Goal: Information Seeking & Learning: Learn about a topic

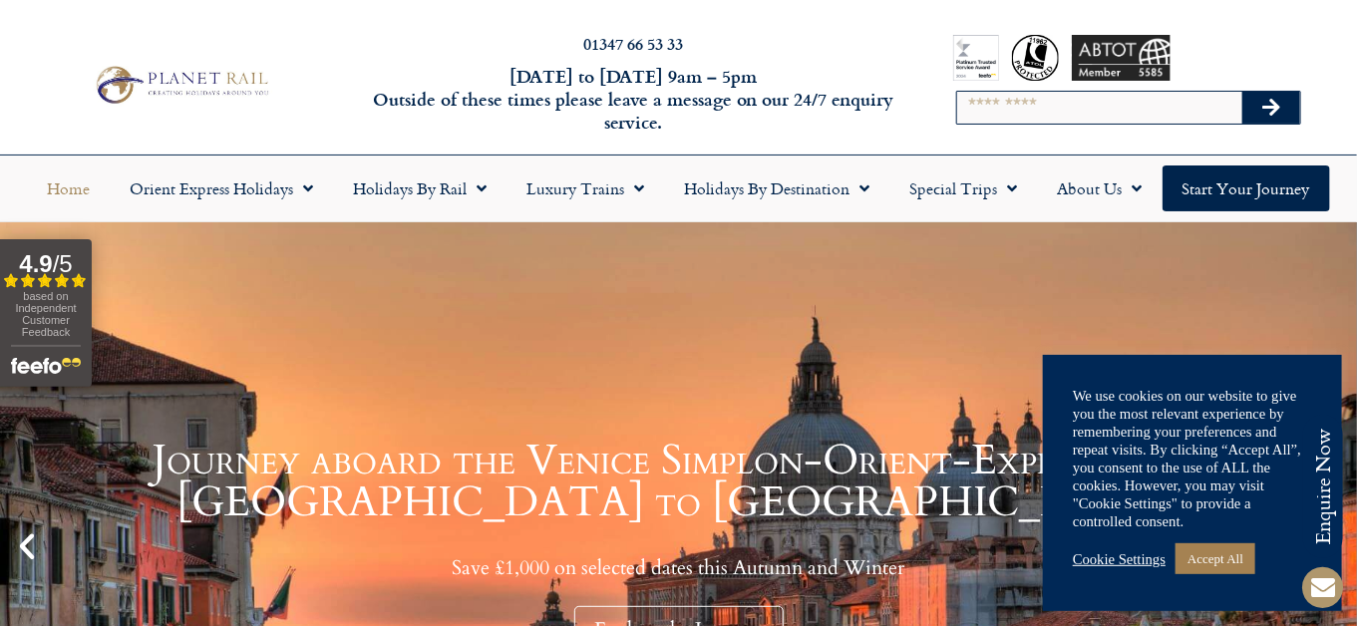
click at [814, 441] on h1 "Journey aboard the Venice Simplon-Orient-Express from Paris to Venice" at bounding box center [679, 482] width 1258 height 84
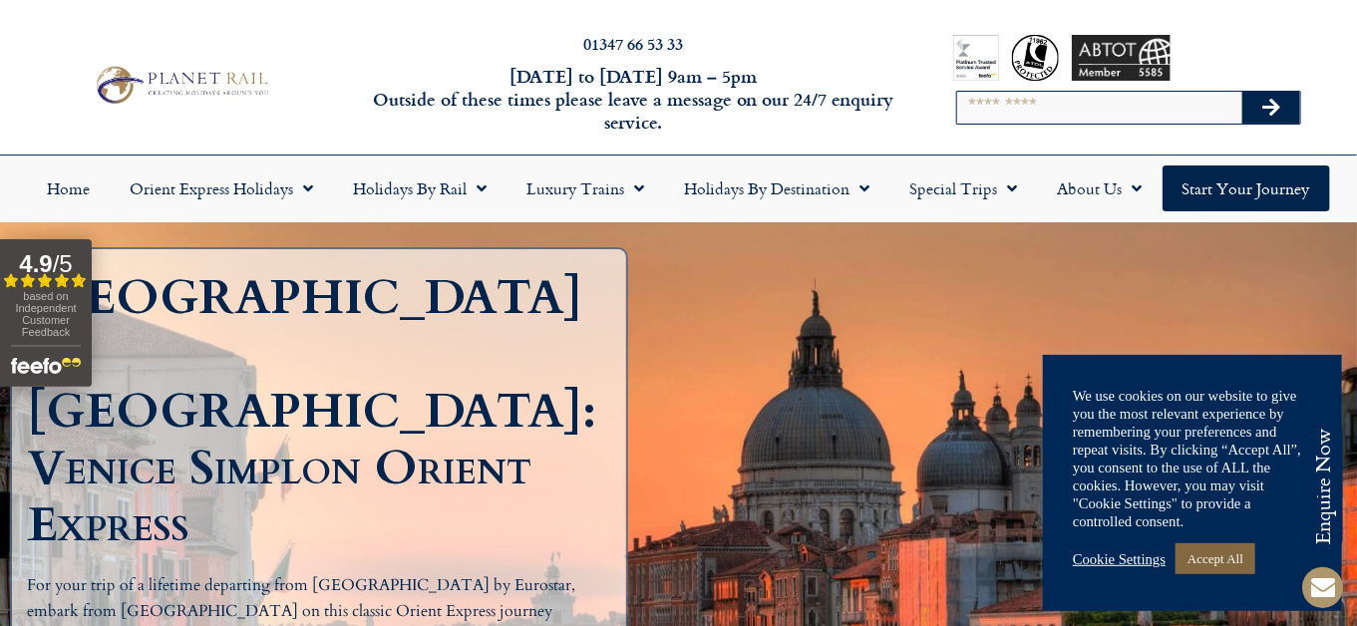
click at [1242, 560] on link "Accept All" at bounding box center [1216, 559] width 80 height 31
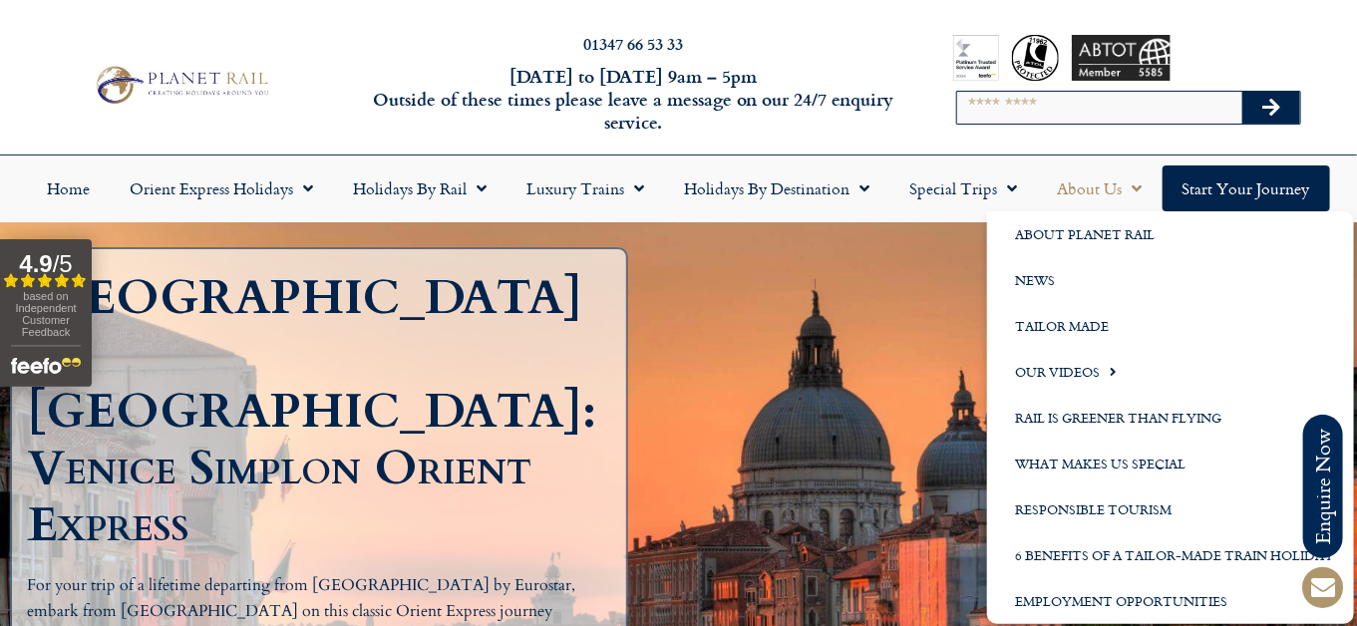
click at [1106, 190] on link "About Us" at bounding box center [1100, 189] width 125 height 46
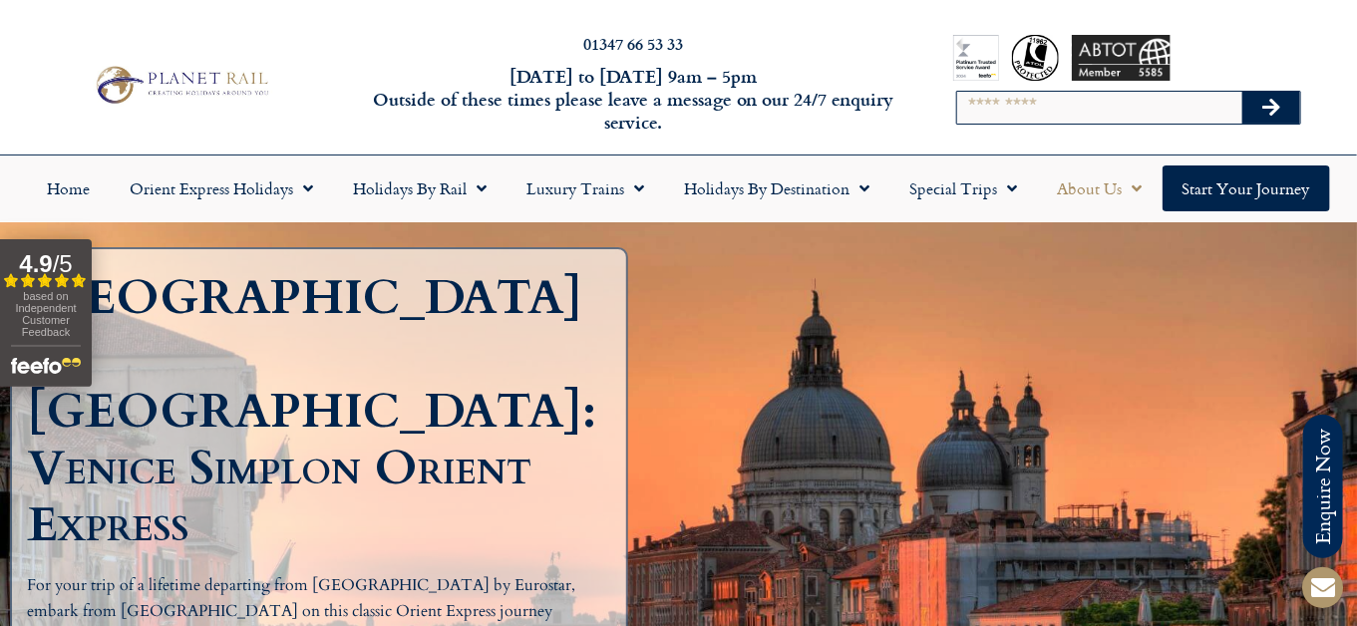
click at [1106, 190] on link "About Us" at bounding box center [1100, 189] width 125 height 46
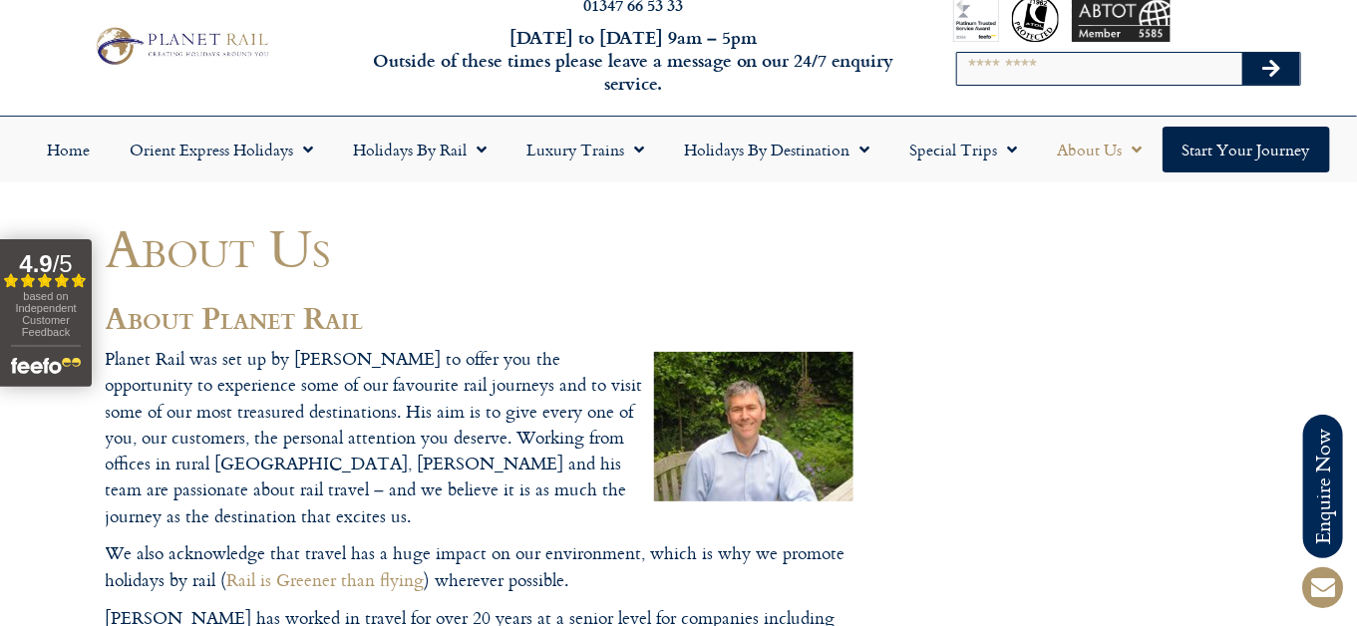
scroll to position [79, 0]
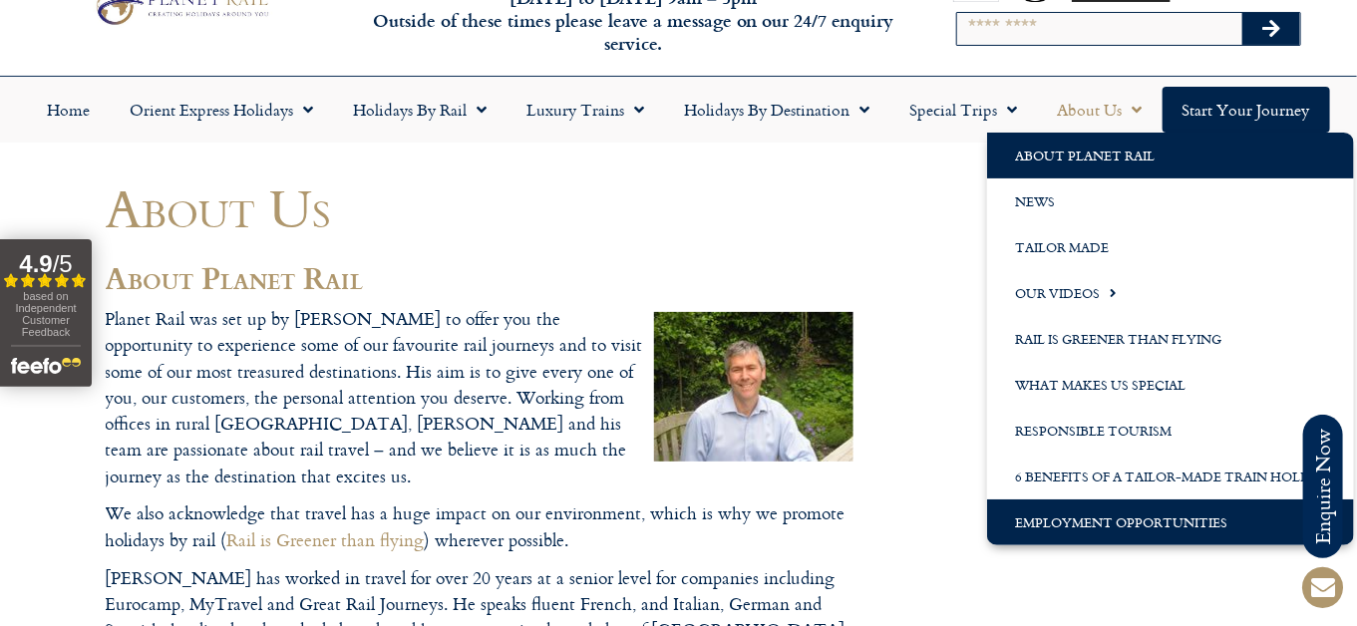
click at [1064, 525] on link "Employment Opportunities" at bounding box center [1170, 523] width 367 height 46
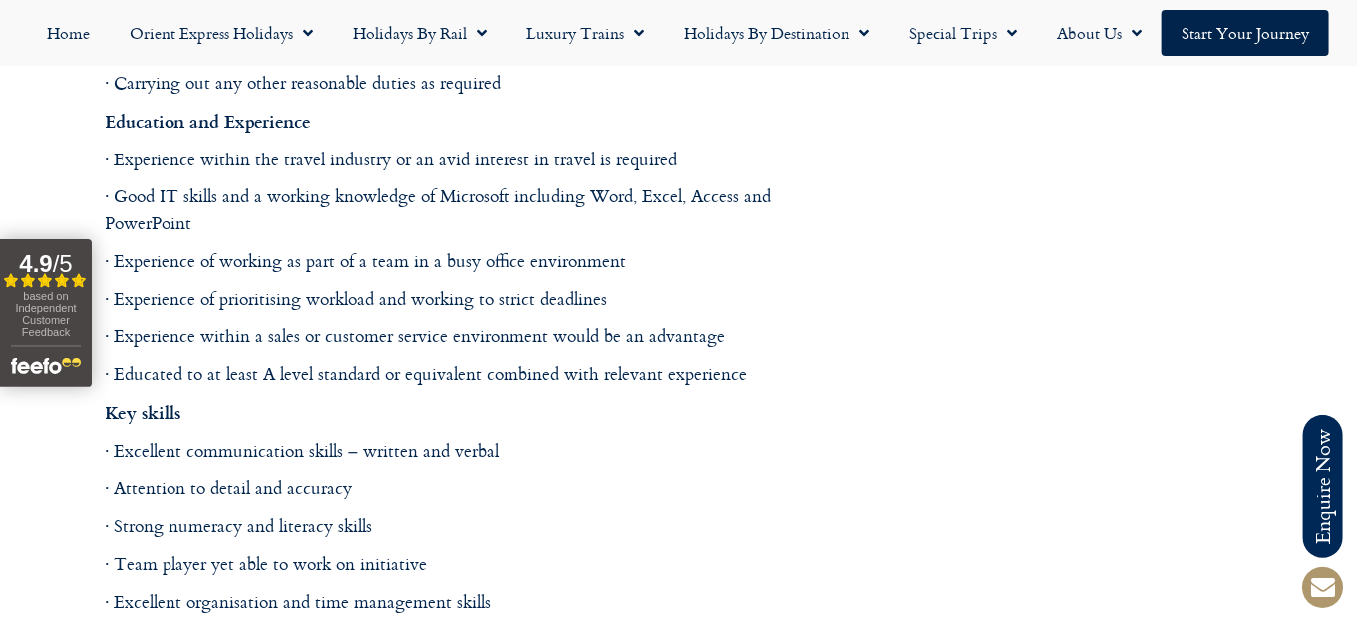
scroll to position [1976, 0]
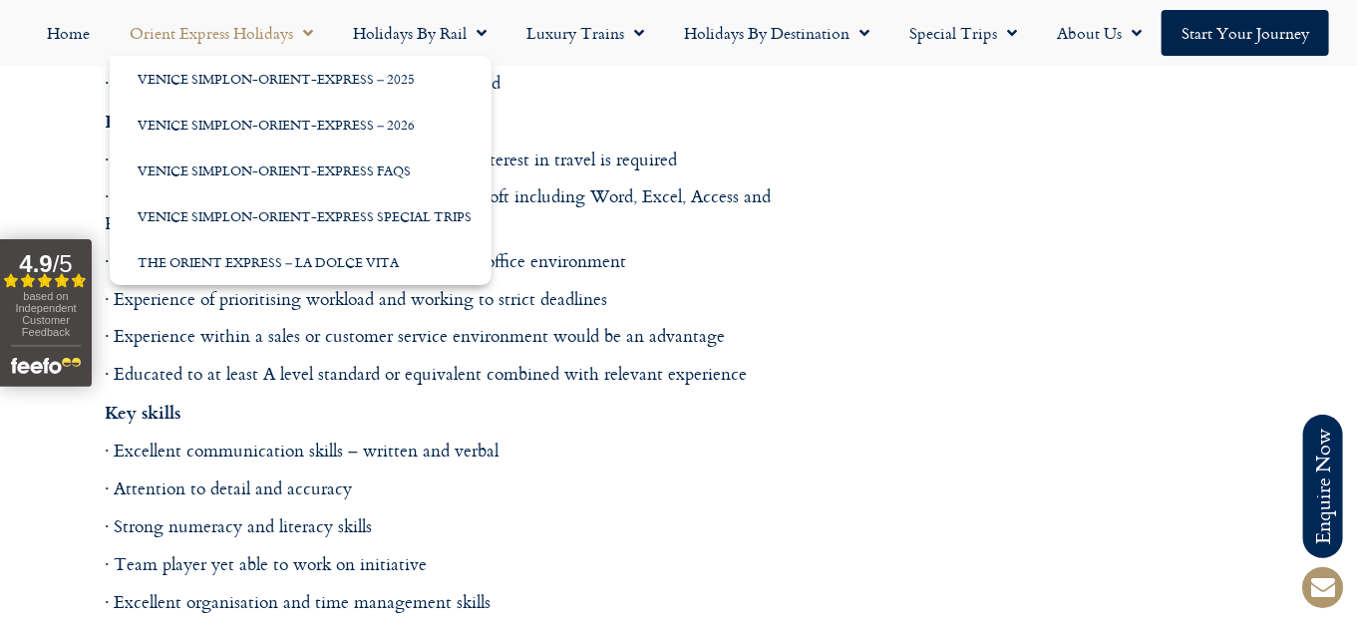
click at [195, 32] on link "Orient Express Holidays" at bounding box center [221, 33] width 223 height 46
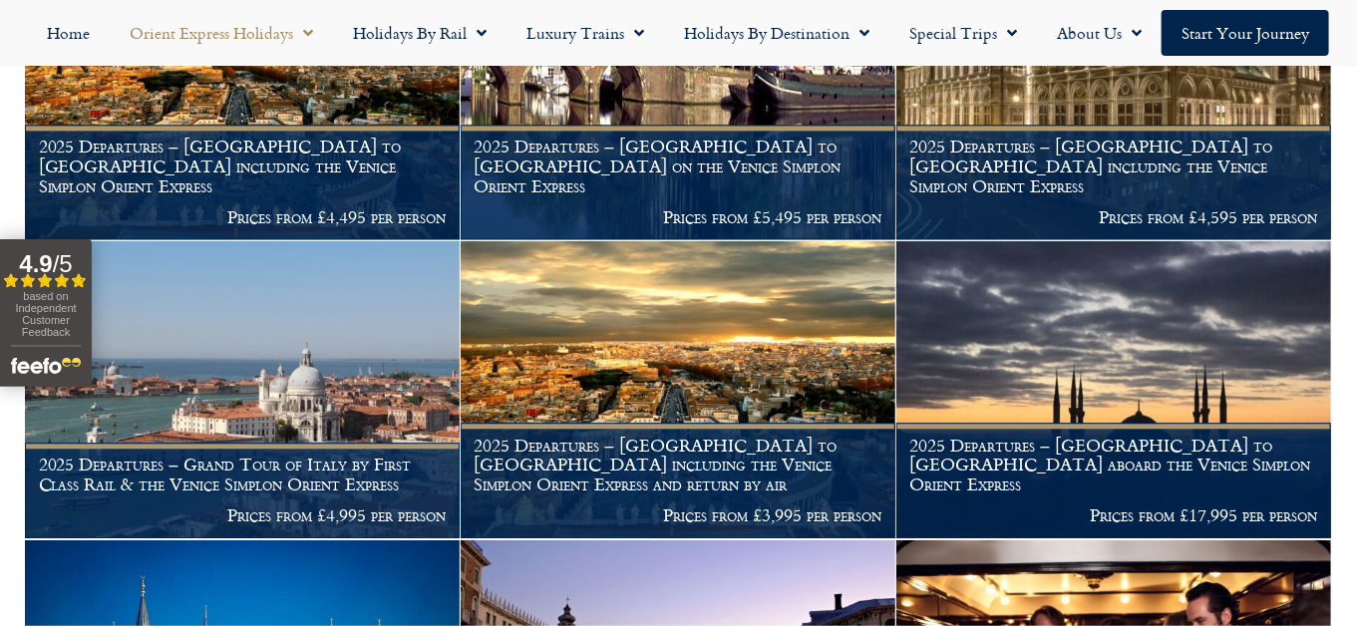
scroll to position [1818, 0]
